Goal: Find specific page/section: Find specific page/section

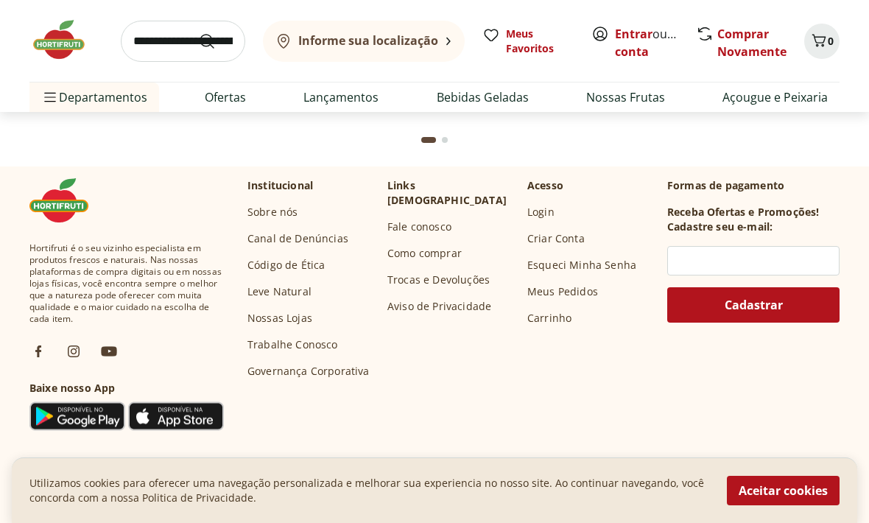
scroll to position [4183, 0]
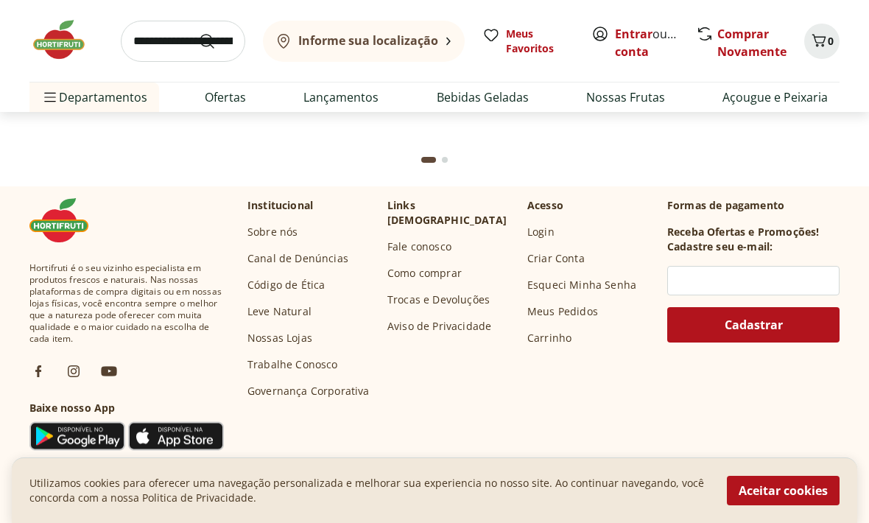
click at [263, 233] on link "Sobre nós" at bounding box center [272, 232] width 50 height 15
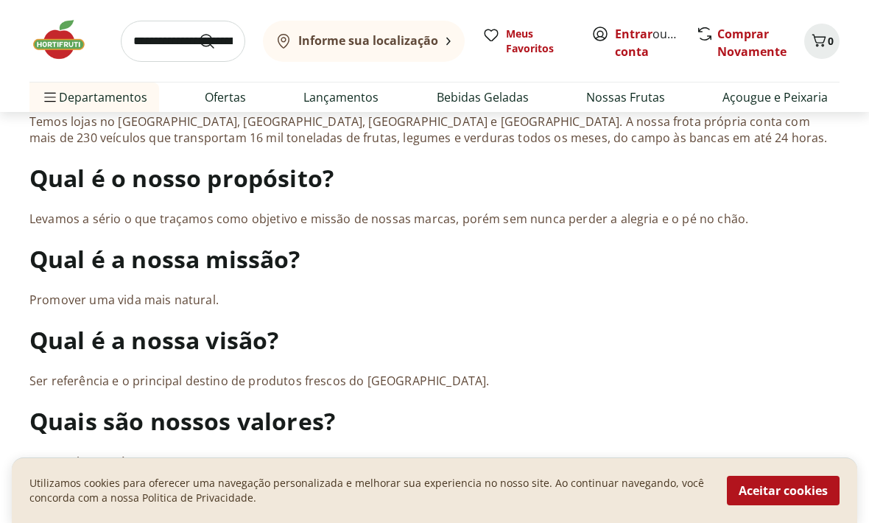
scroll to position [970, 0]
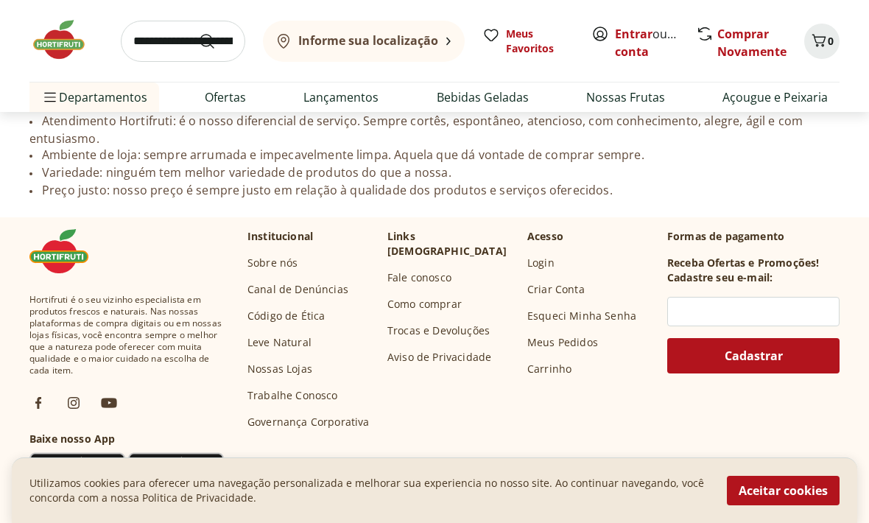
scroll to position [1500, 0]
click at [428, 270] on link "Fale conosco" at bounding box center [419, 277] width 64 height 15
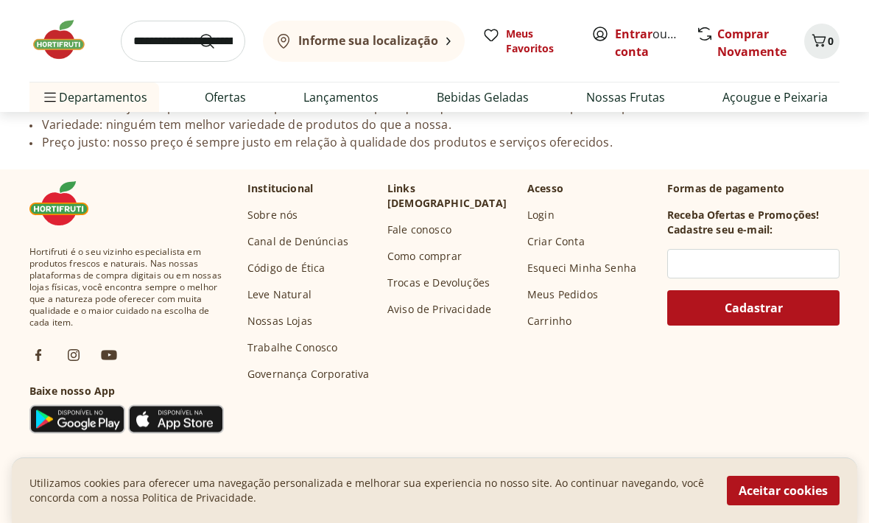
scroll to position [1548, 0]
